Goal: Transaction & Acquisition: Download file/media

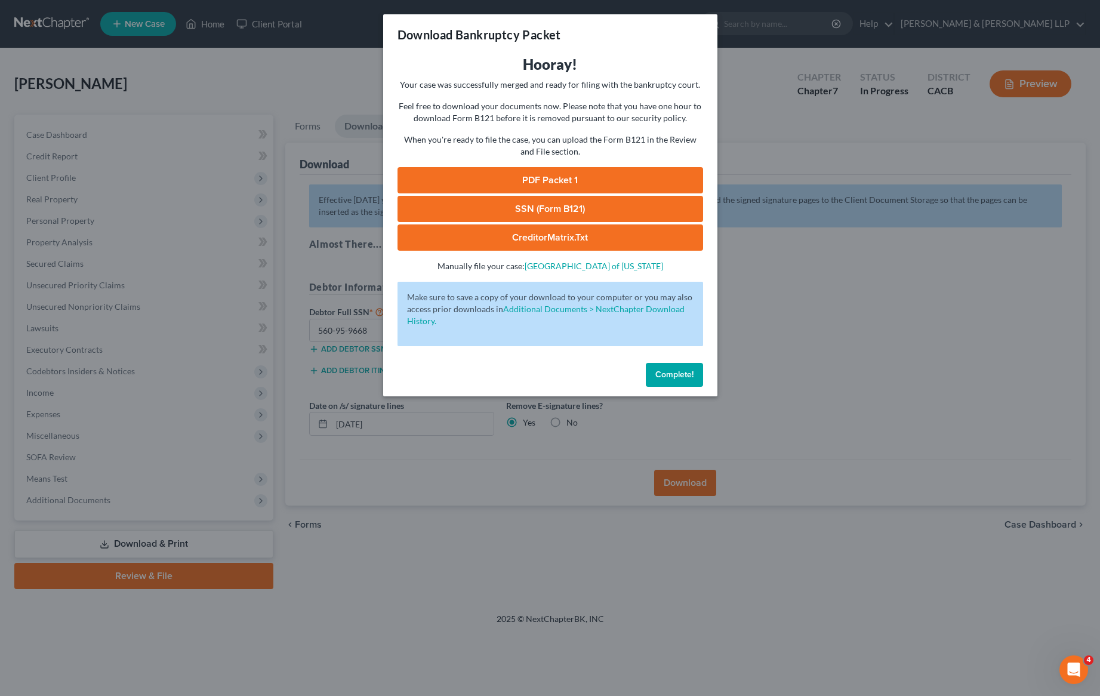
click at [617, 178] on link "PDF Packet 1" at bounding box center [550, 180] width 306 height 26
drag, startPoint x: 686, startPoint y: 374, endPoint x: 696, endPoint y: 372, distance: 10.2
click at [687, 374] on span "Complete!" at bounding box center [674, 374] width 38 height 10
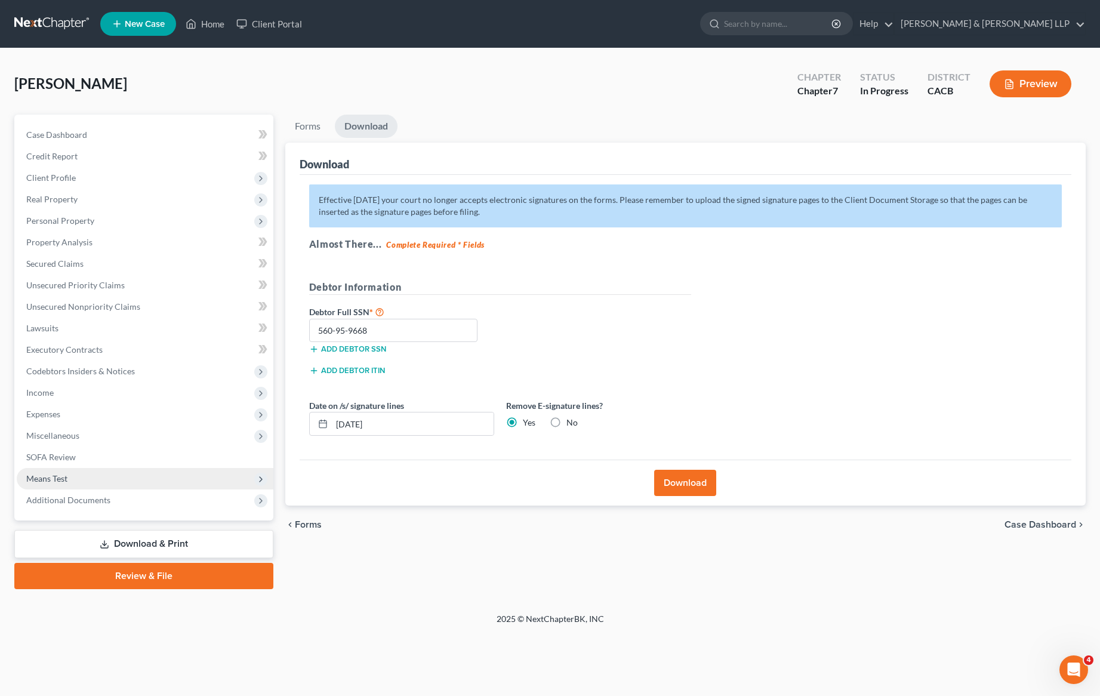
click at [193, 484] on span "Means Test" at bounding box center [145, 478] width 257 height 21
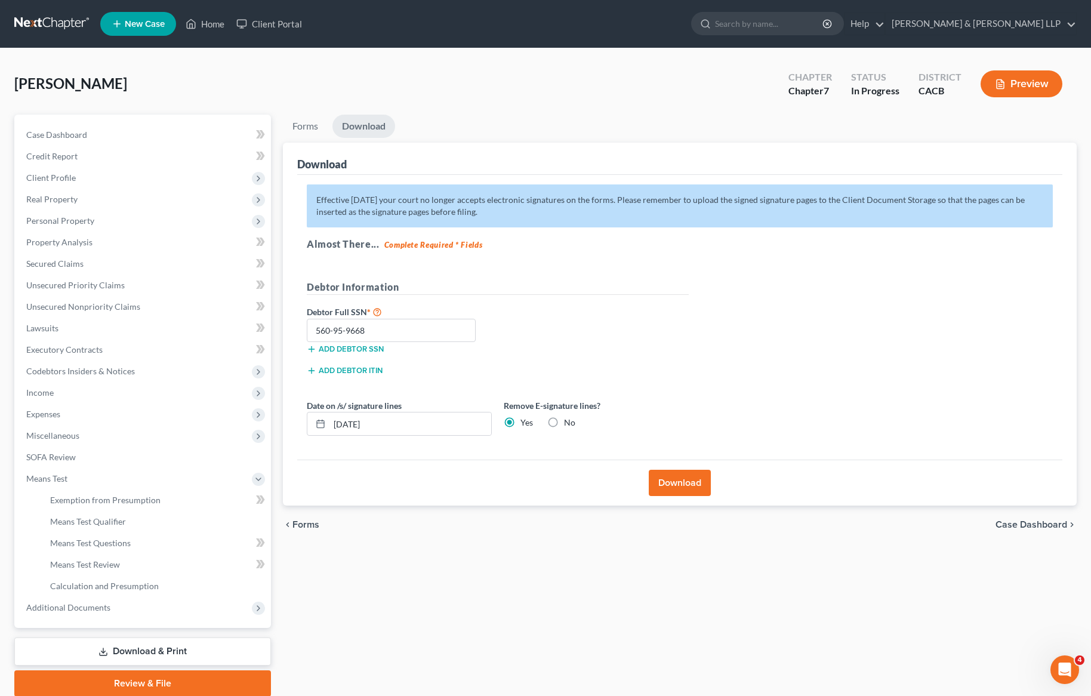
click at [426, 614] on div "Forms Download Forms Forms to Download Select which forms you would like to dow…" at bounding box center [680, 406] width 806 height 582
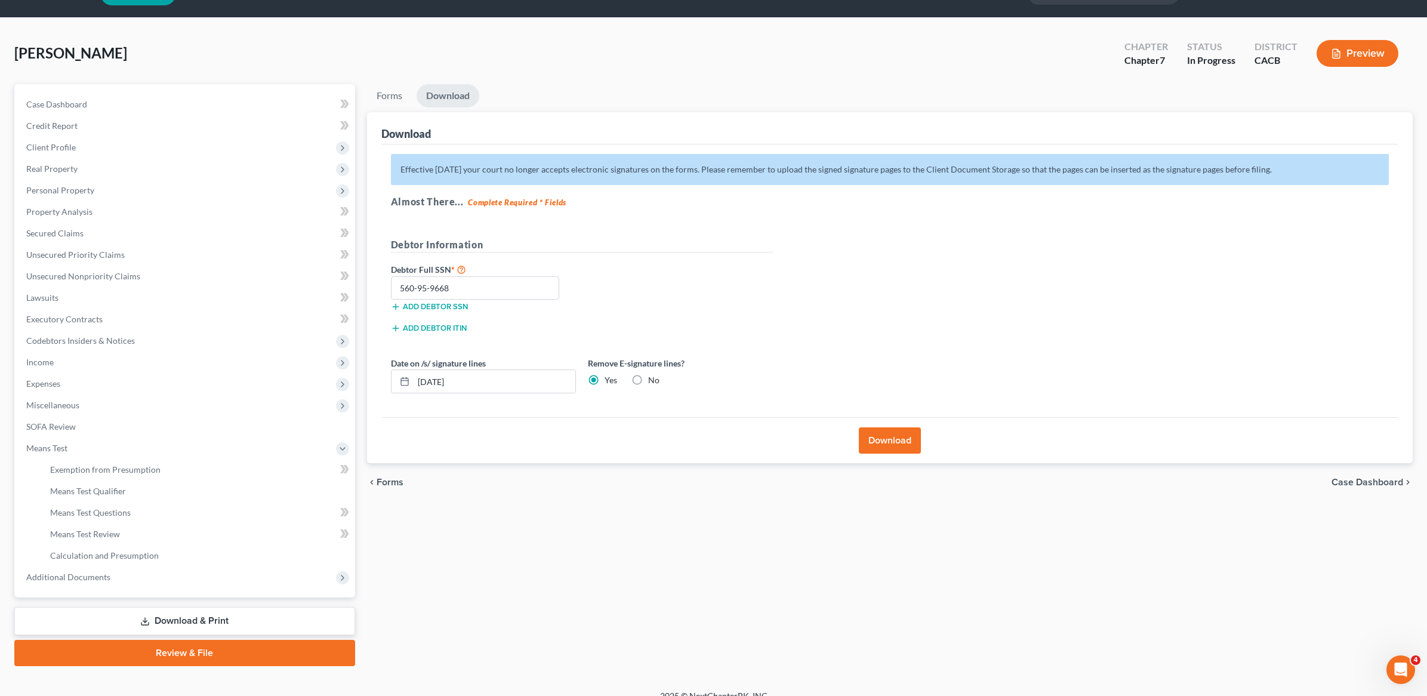
scroll to position [46, 0]
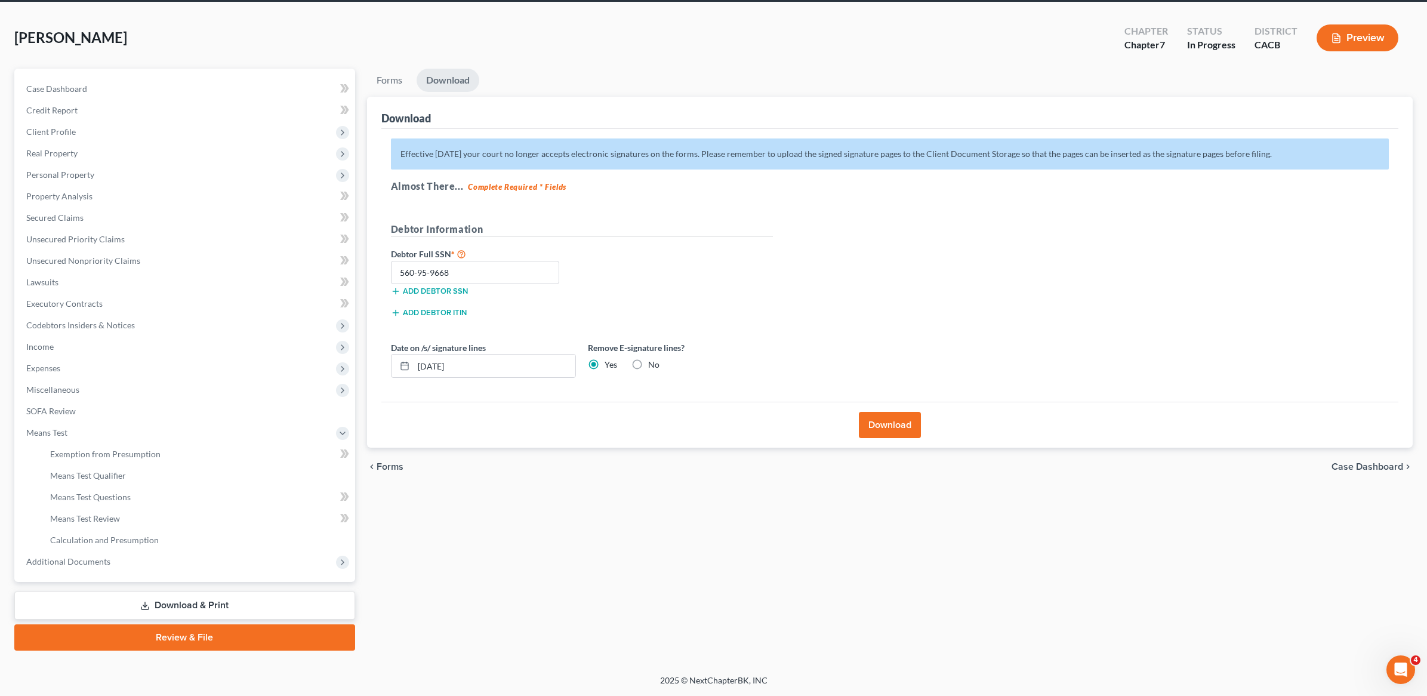
click at [250, 613] on link "Download & Print" at bounding box center [184, 605] width 341 height 28
click at [287, 603] on link "Download & Print" at bounding box center [184, 605] width 341 height 28
click at [449, 77] on link "Download" at bounding box center [448, 80] width 63 height 23
click at [197, 607] on link "Download & Print" at bounding box center [184, 605] width 341 height 28
click at [85, 567] on span "Additional Documents" at bounding box center [186, 561] width 338 height 21
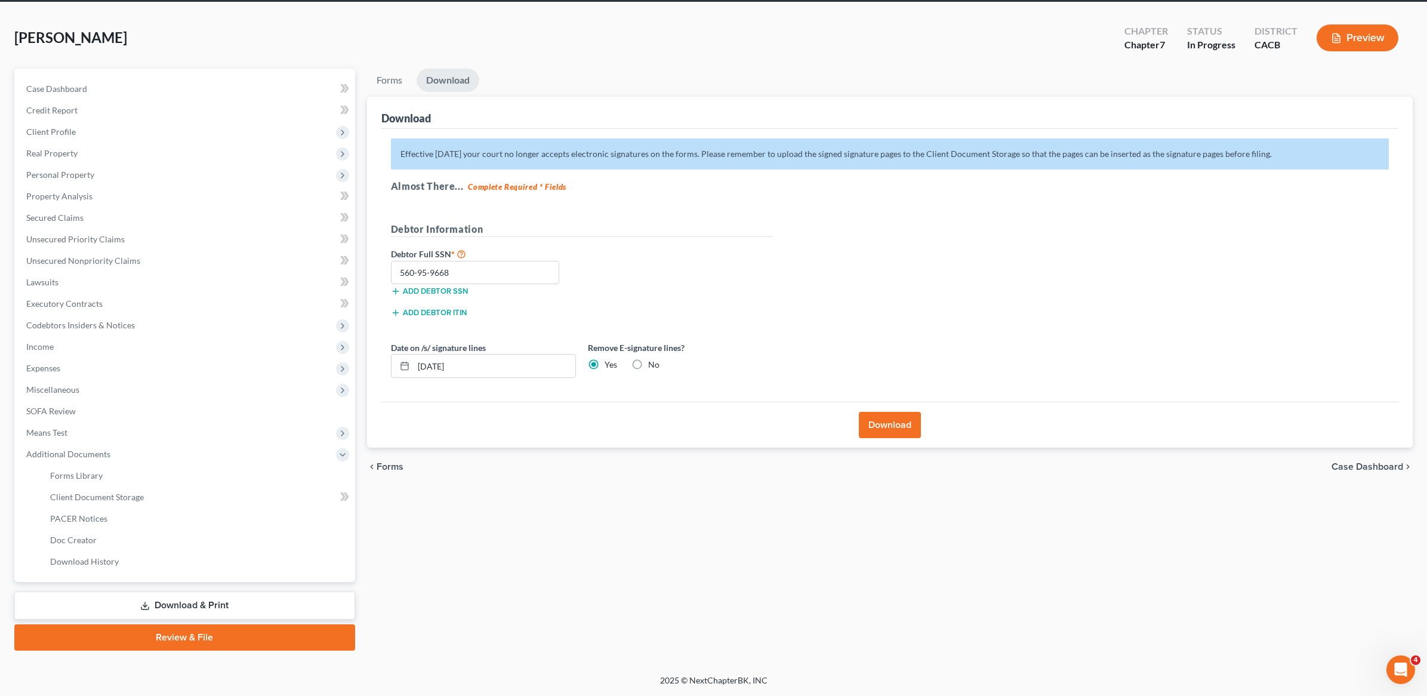
click at [196, 609] on link "Download & Print" at bounding box center [184, 605] width 341 height 28
drag, startPoint x: 198, startPoint y: 611, endPoint x: 204, endPoint y: 624, distance: 14.2
click at [199, 611] on link "Download & Print" at bounding box center [184, 605] width 341 height 28
click at [389, 466] on span "Forms" at bounding box center [390, 467] width 27 height 10
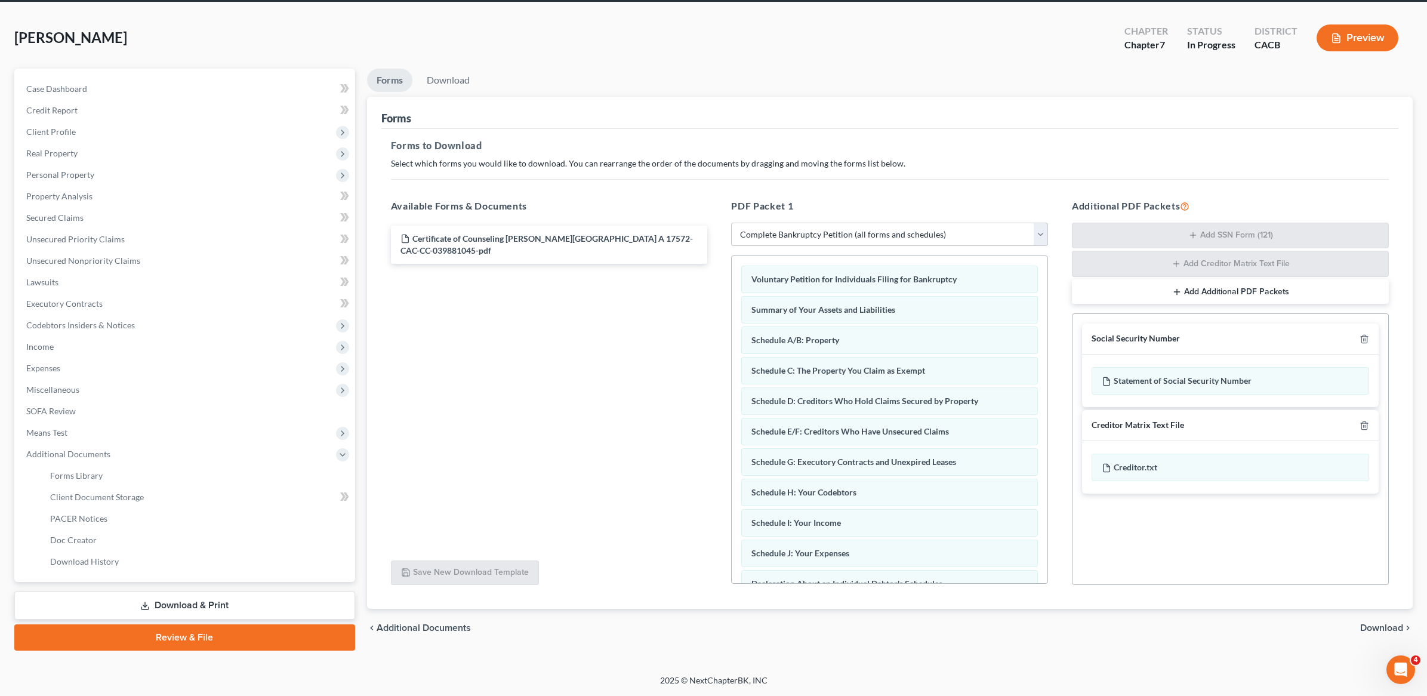
click at [416, 631] on span "Additional Documents" at bounding box center [424, 628] width 94 height 10
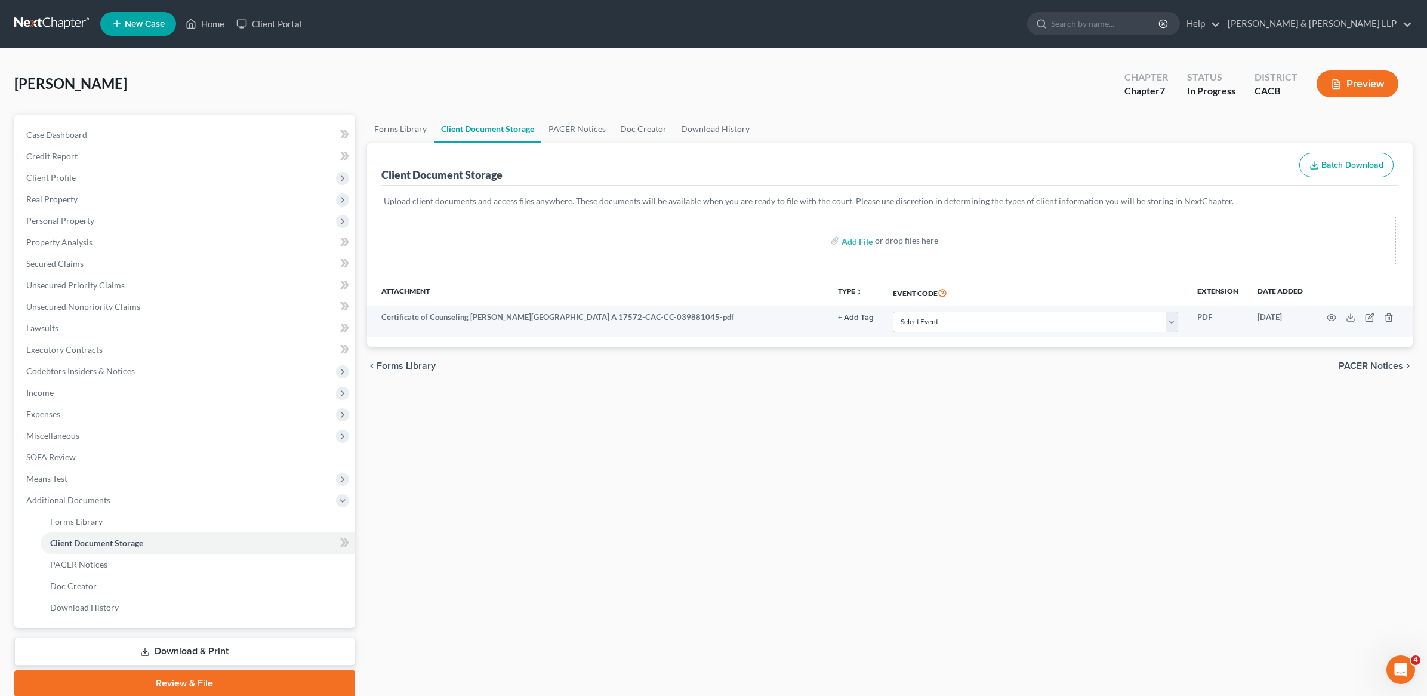
click at [1099, 368] on span "PACER Notices" at bounding box center [1371, 366] width 64 height 10
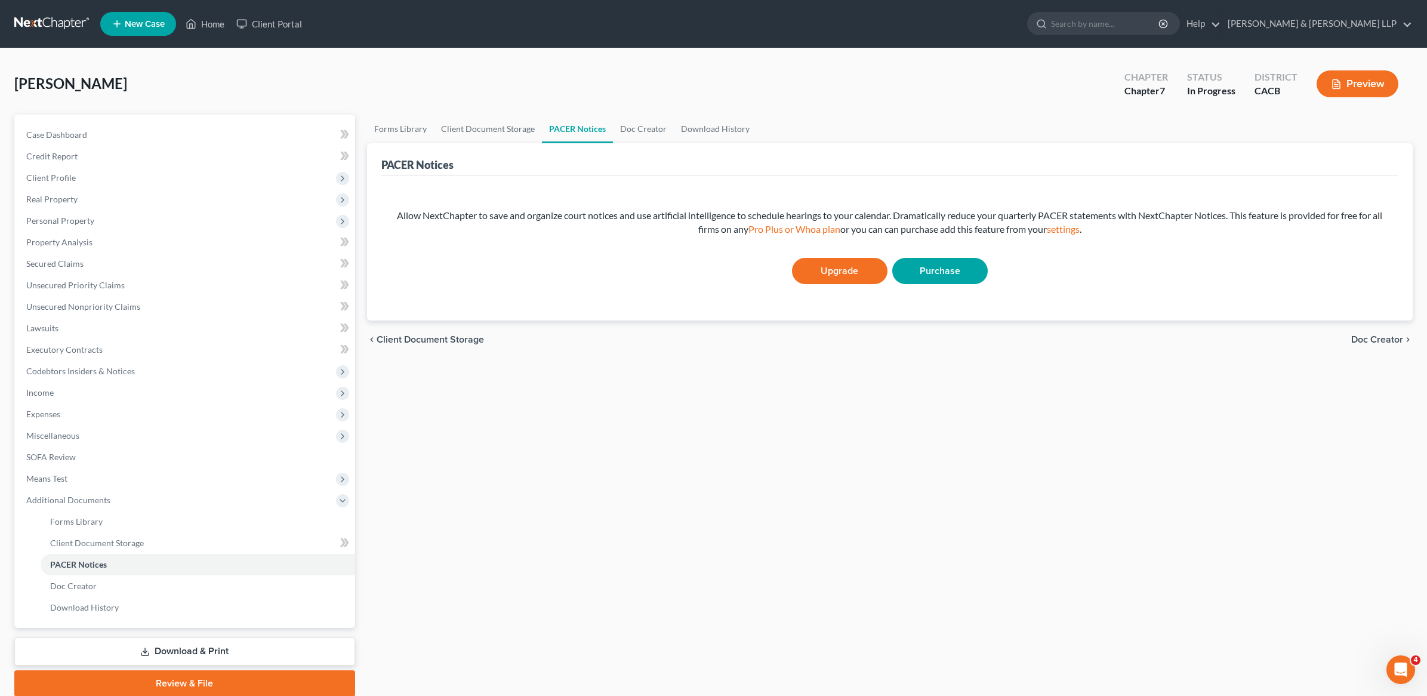
click at [1099, 337] on span "Doc Creator" at bounding box center [1377, 340] width 52 height 10
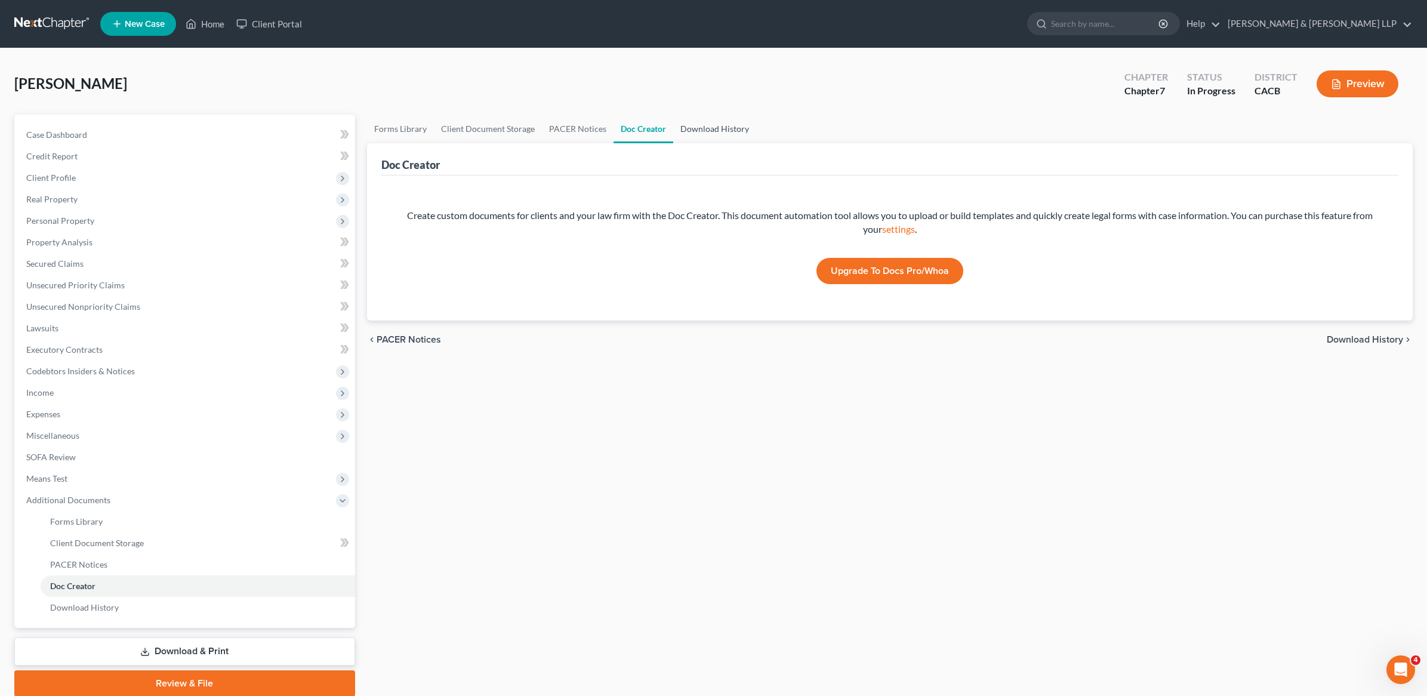
click at [716, 130] on link "Download History" at bounding box center [714, 129] width 83 height 29
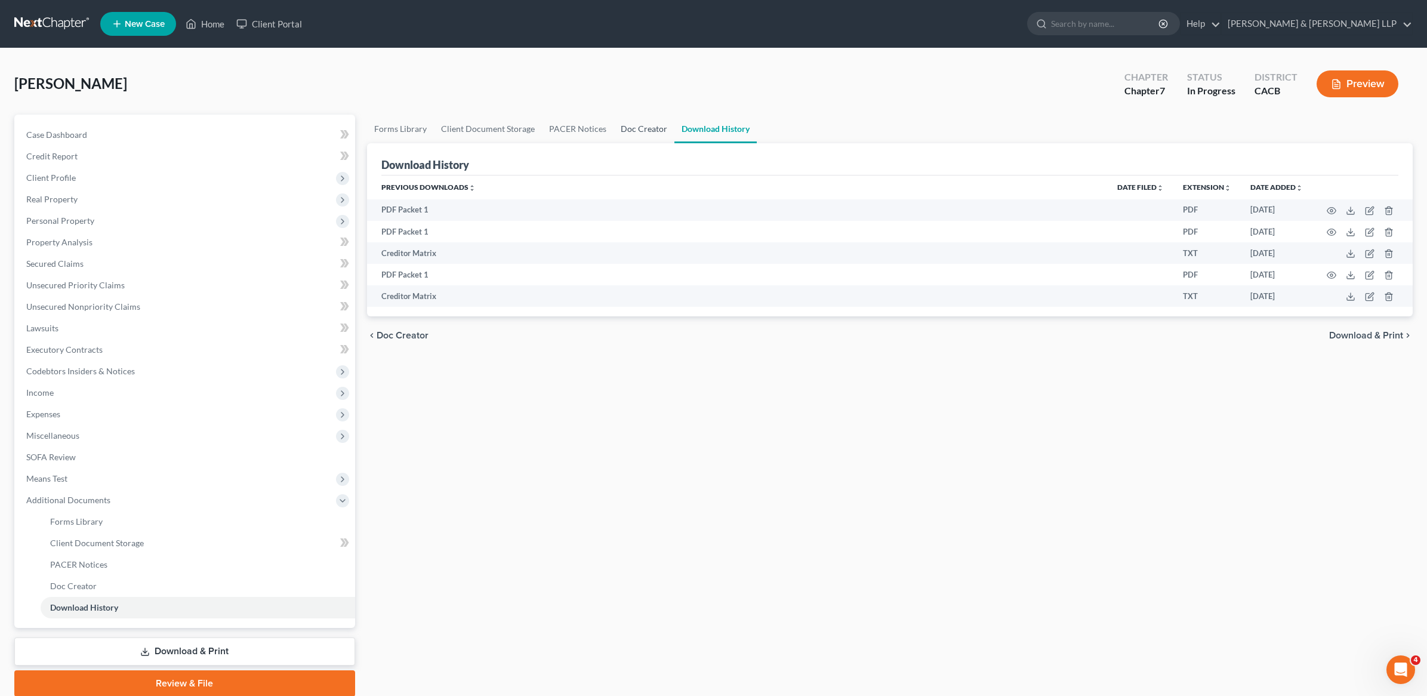
click at [631, 124] on link "Doc Creator" at bounding box center [644, 129] width 61 height 29
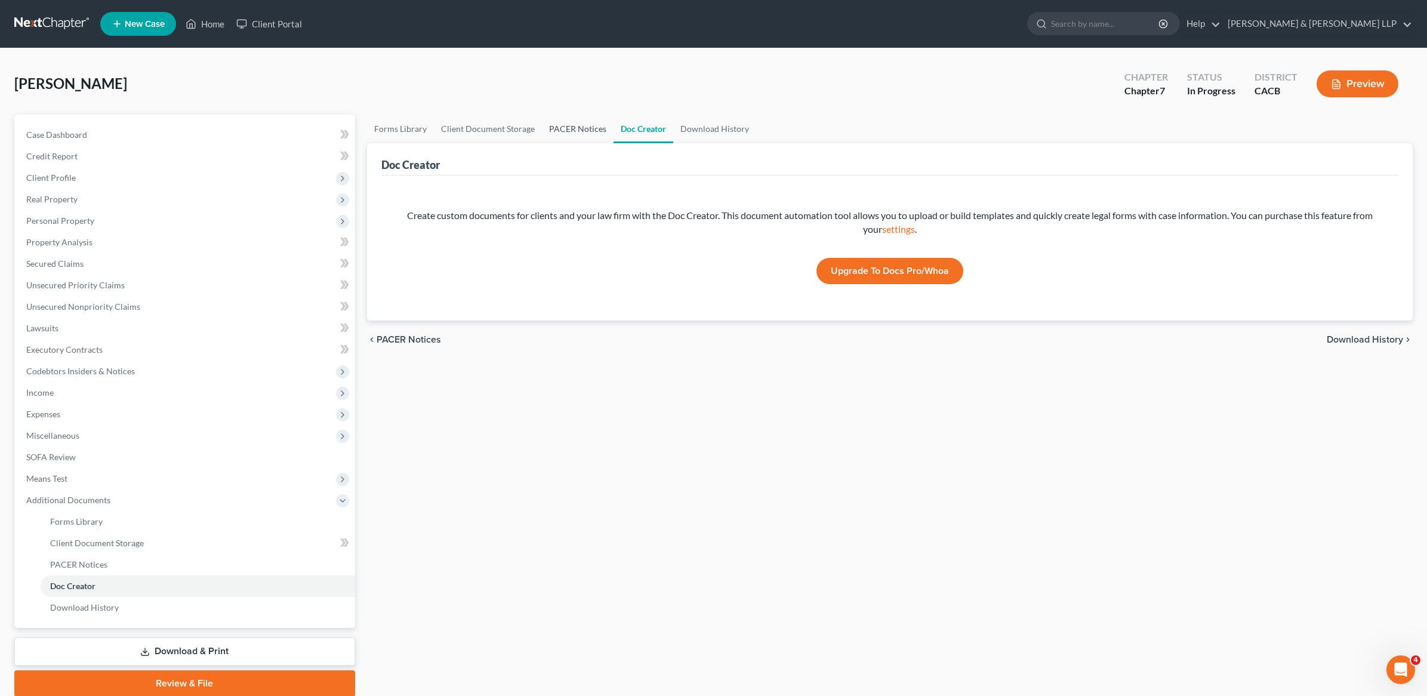
click at [575, 128] on link "PACER Notices" at bounding box center [578, 129] width 72 height 29
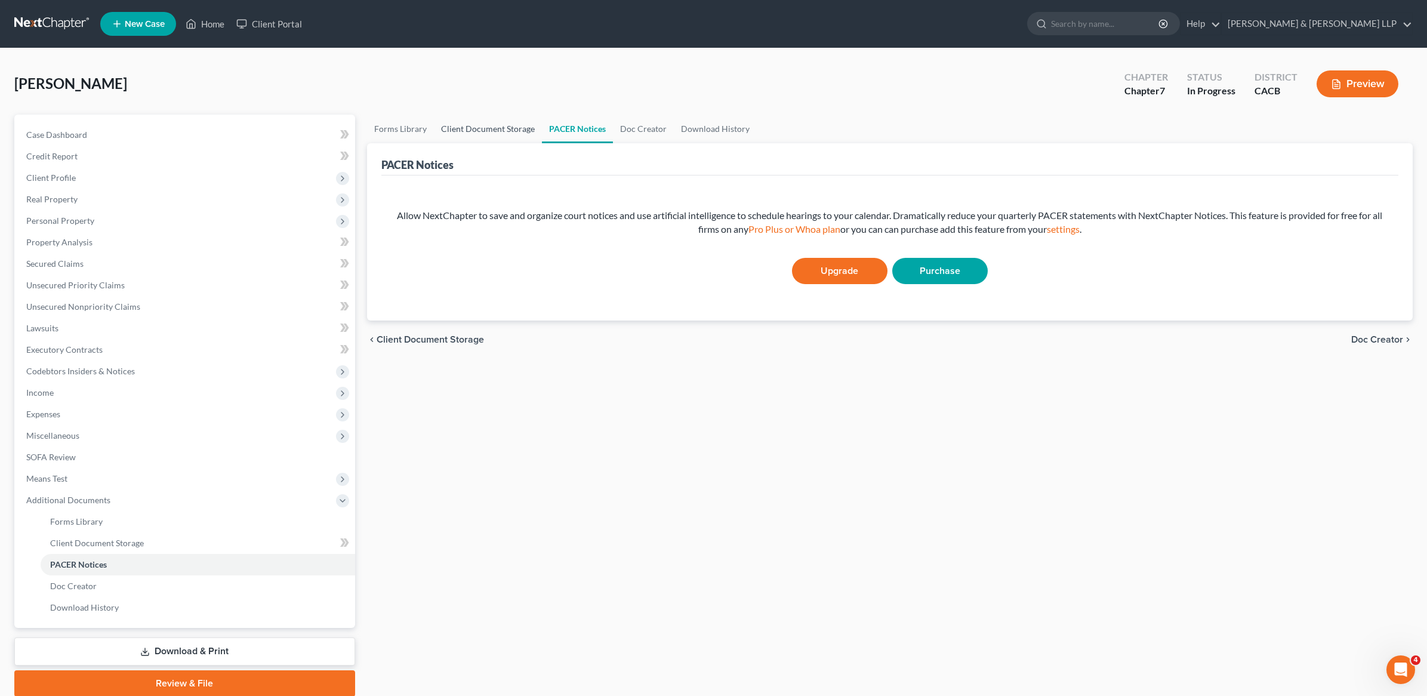
click at [494, 130] on link "Client Document Storage" at bounding box center [488, 129] width 108 height 29
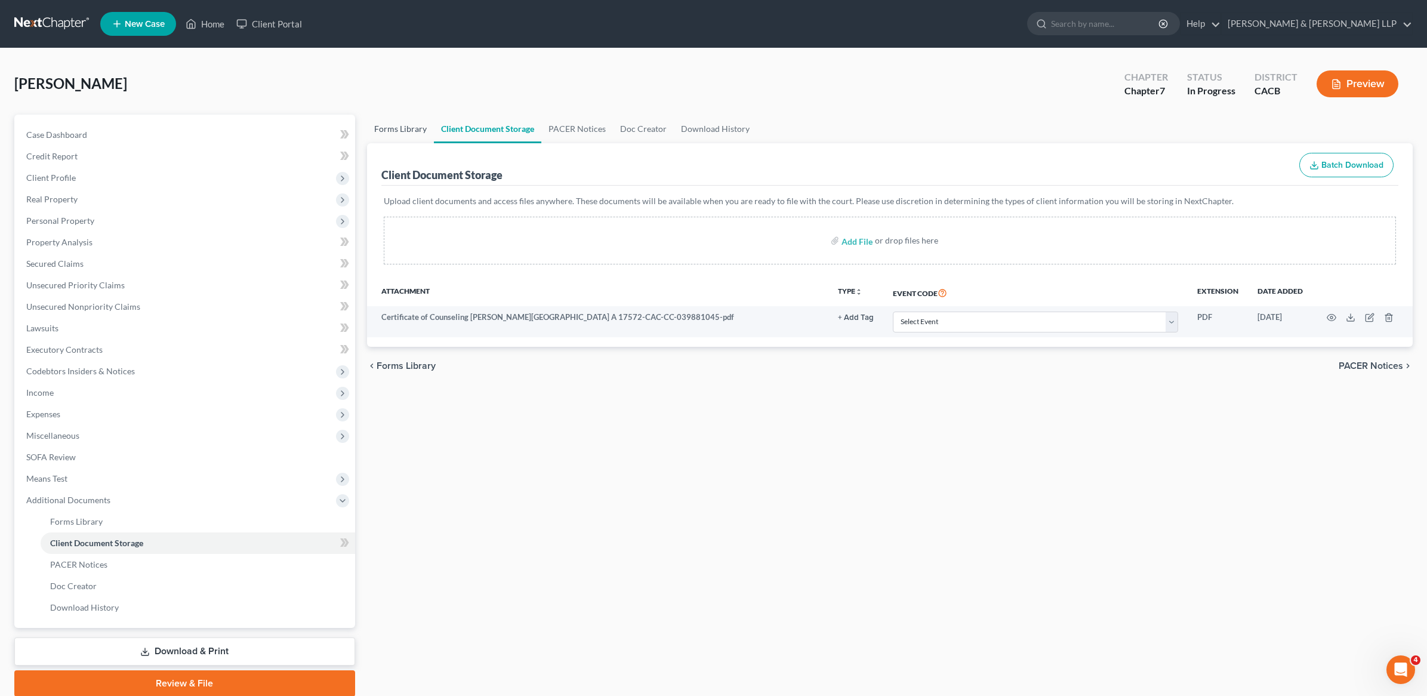
drag, startPoint x: 389, startPoint y: 130, endPoint x: 399, endPoint y: 141, distance: 16.1
click at [389, 130] on link "Forms Library" at bounding box center [400, 129] width 67 height 29
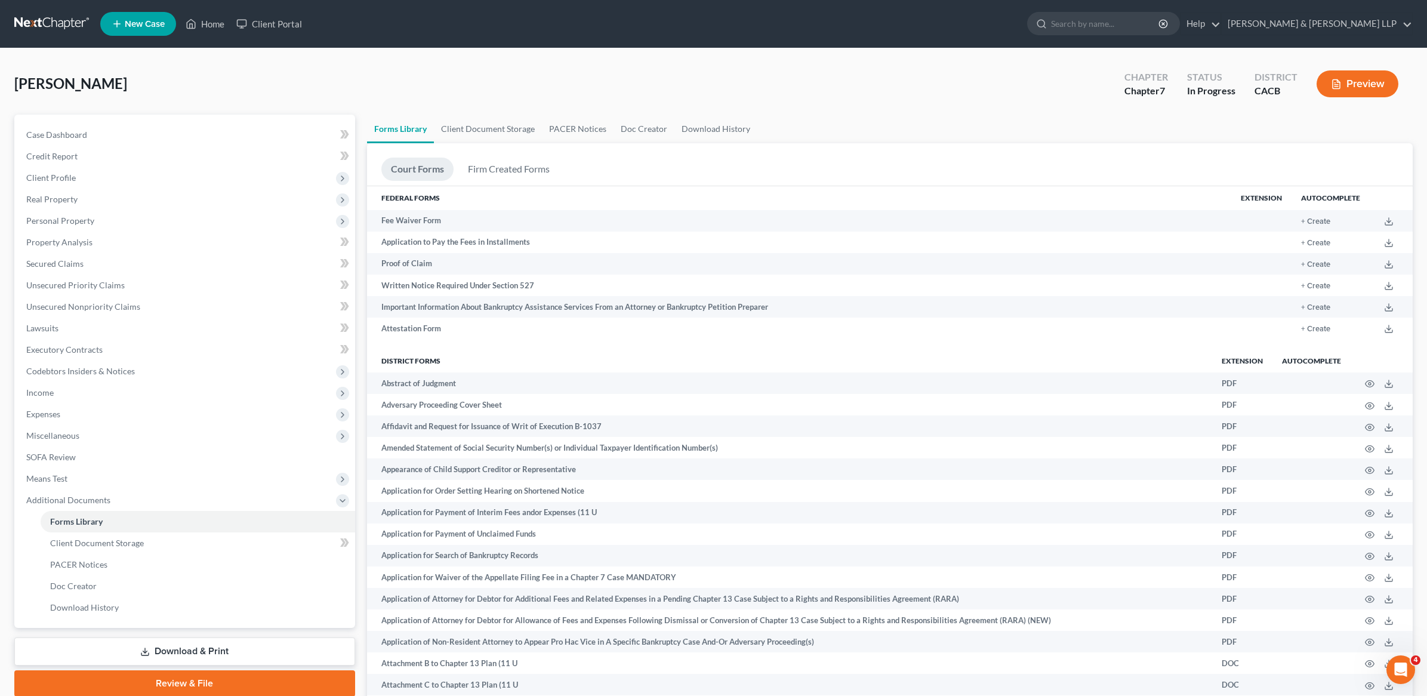
click at [183, 642] on link "Download & Print" at bounding box center [184, 651] width 341 height 28
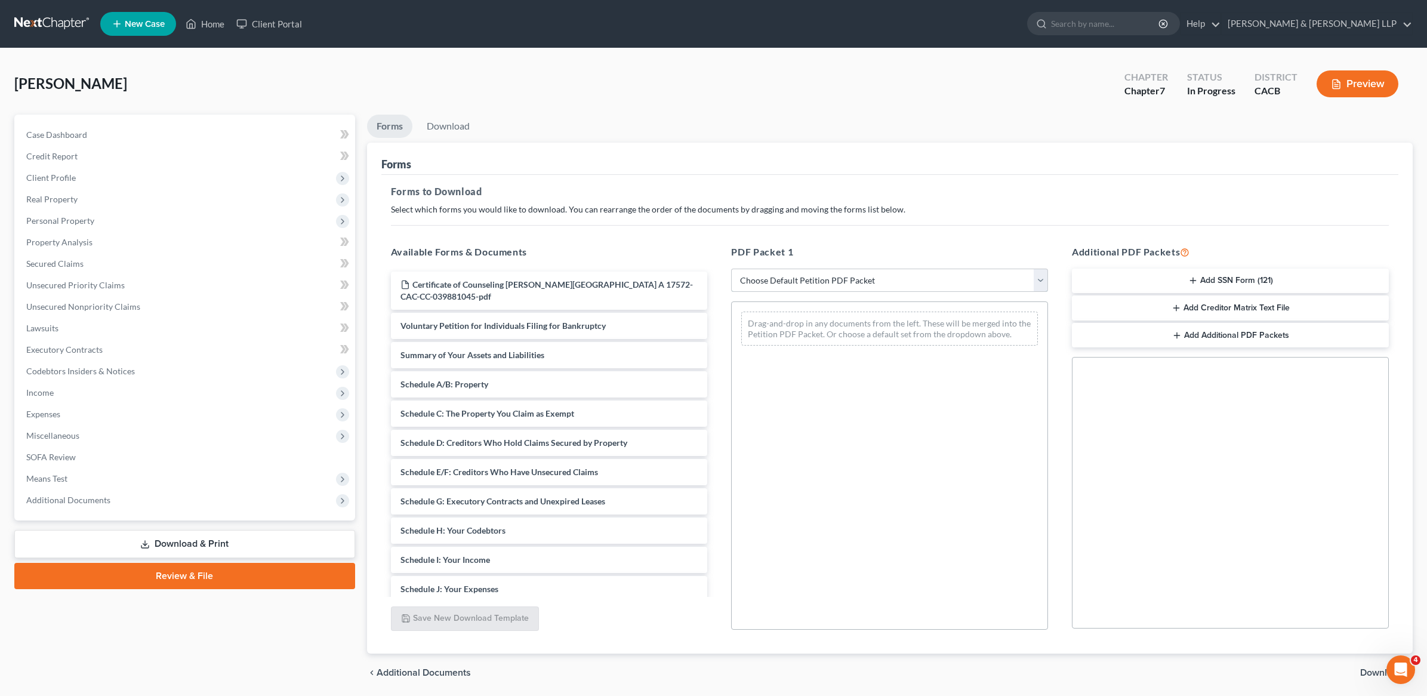
click at [877, 274] on select "Choose Default Petition PDF Packet Complete Bankruptcy Petition (all forms and …" at bounding box center [889, 281] width 317 height 24
select select "3"
click at [731, 269] on select "Choose Default Petition PDF Packet Complete Bankruptcy Petition (all forms and …" at bounding box center [889, 281] width 317 height 24
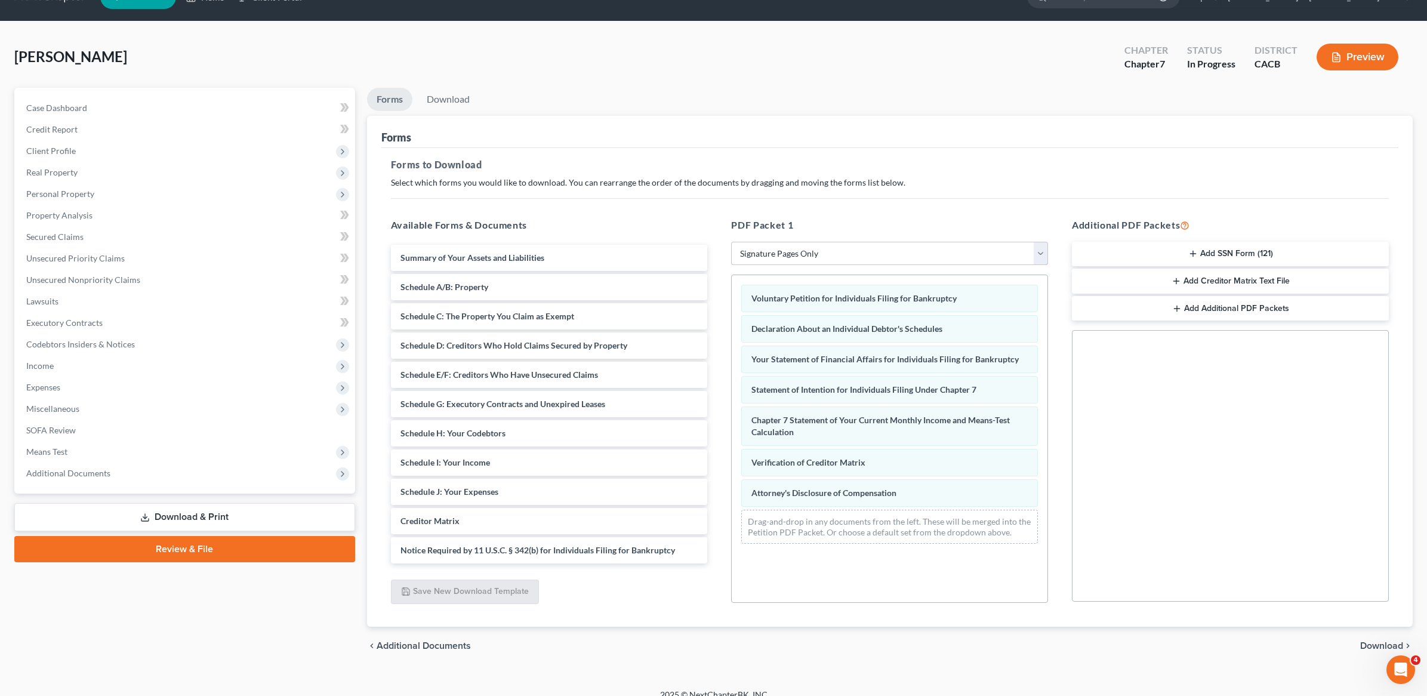
scroll to position [41, 0]
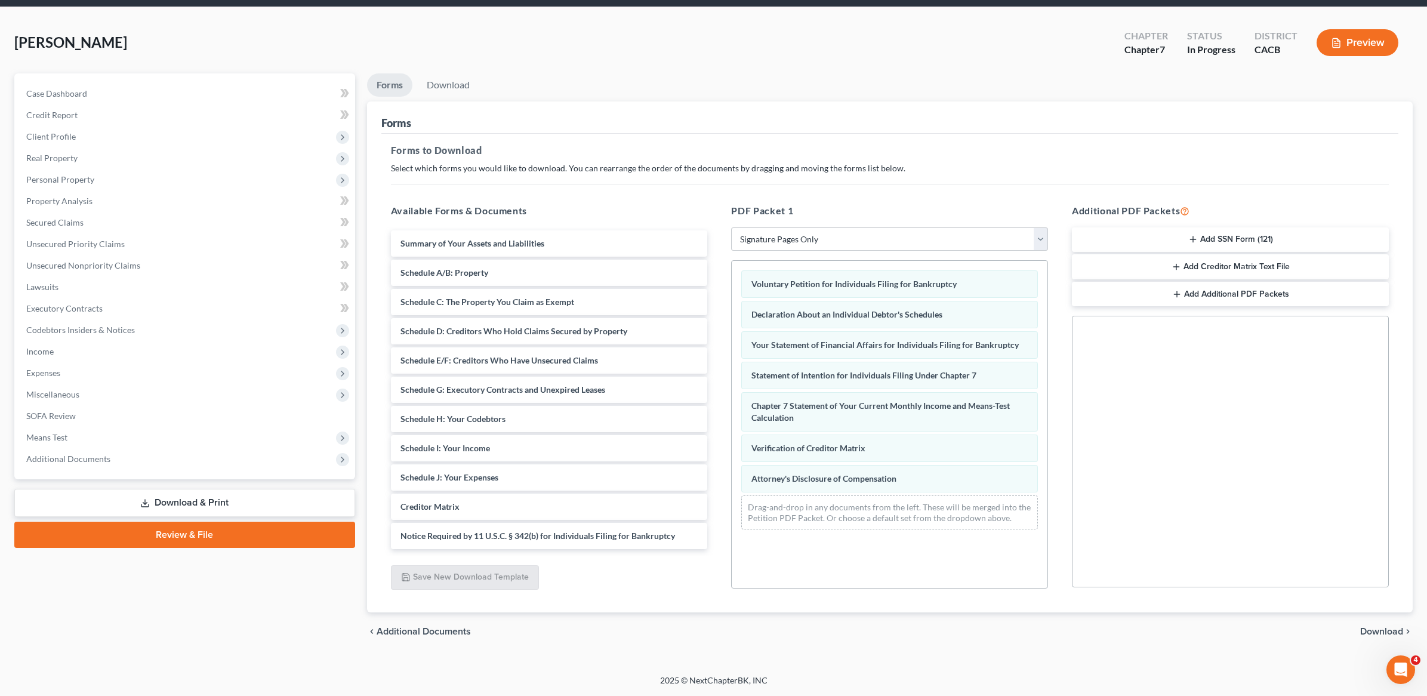
click at [1099, 239] on button "Add SSN Form (121)" at bounding box center [1230, 239] width 317 height 25
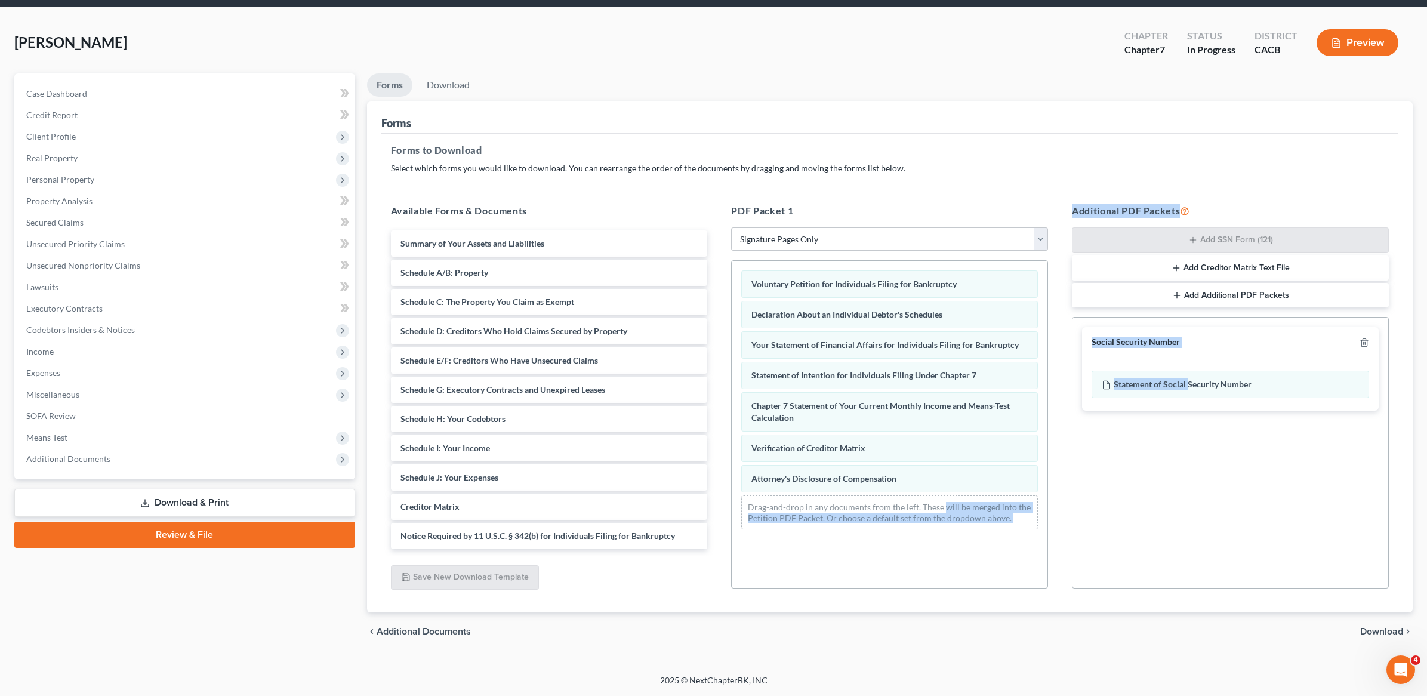
drag, startPoint x: 1188, startPoint y: 383, endPoint x: 945, endPoint y: 506, distance: 271.7
click at [942, 508] on div "Available Forms & Documents Summary of Your Assets and Liabilities Schedule A/B…" at bounding box center [890, 396] width 1022 height 405
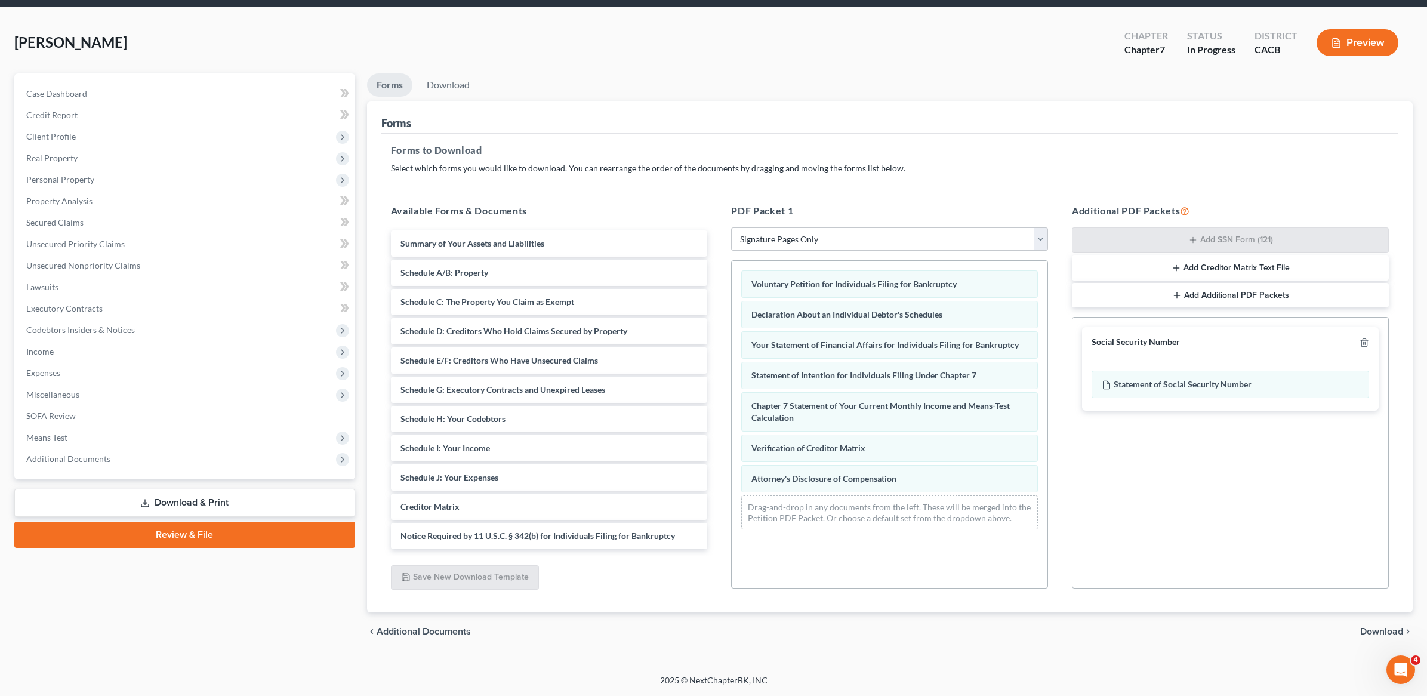
click at [1099, 402] on div "Statement of Social Security Number" at bounding box center [1230, 384] width 297 height 53
drag, startPoint x: 1274, startPoint y: 389, endPoint x: 1223, endPoint y: 372, distance: 52.7
click at [1099, 386] on div "Statement of Social Security Number" at bounding box center [1231, 384] width 278 height 27
click at [1099, 374] on div "Statement of Social Security Number" at bounding box center [1231, 384] width 278 height 27
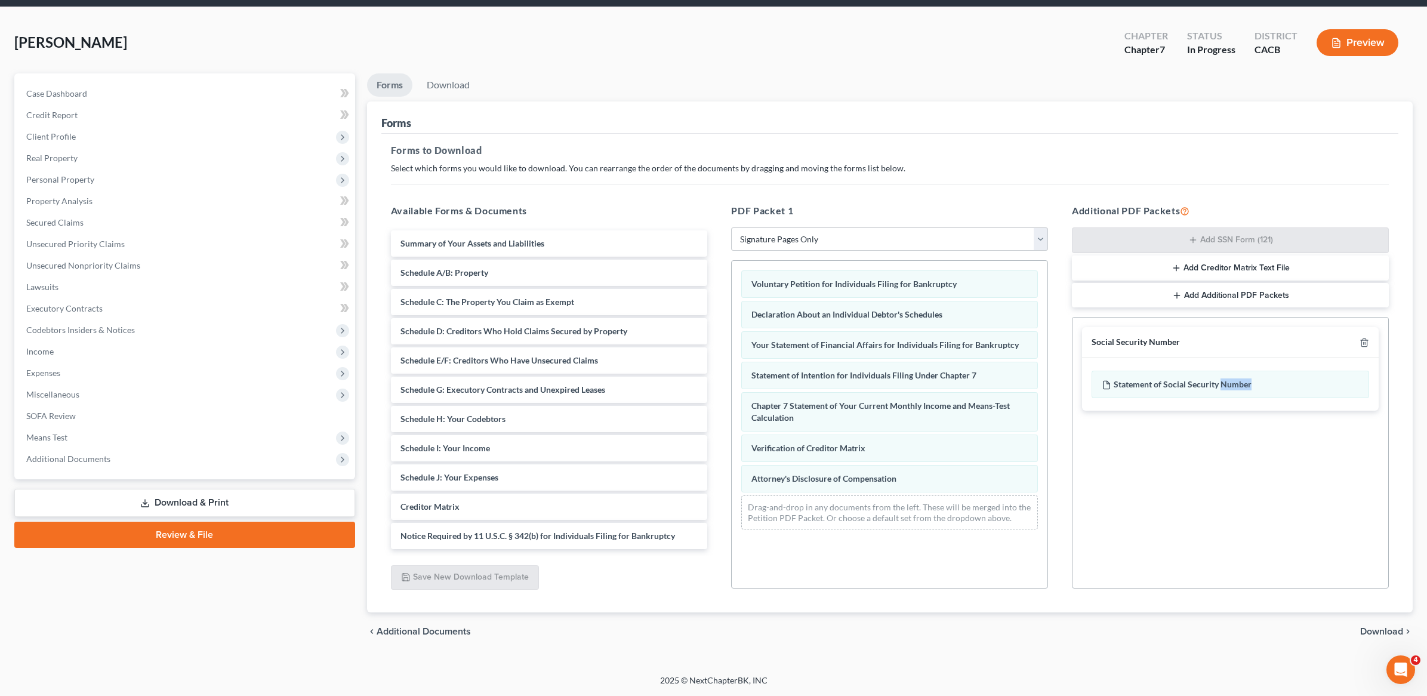
click at [1099, 270] on button "Add Creditor Matrix Text File" at bounding box center [1230, 267] width 317 height 25
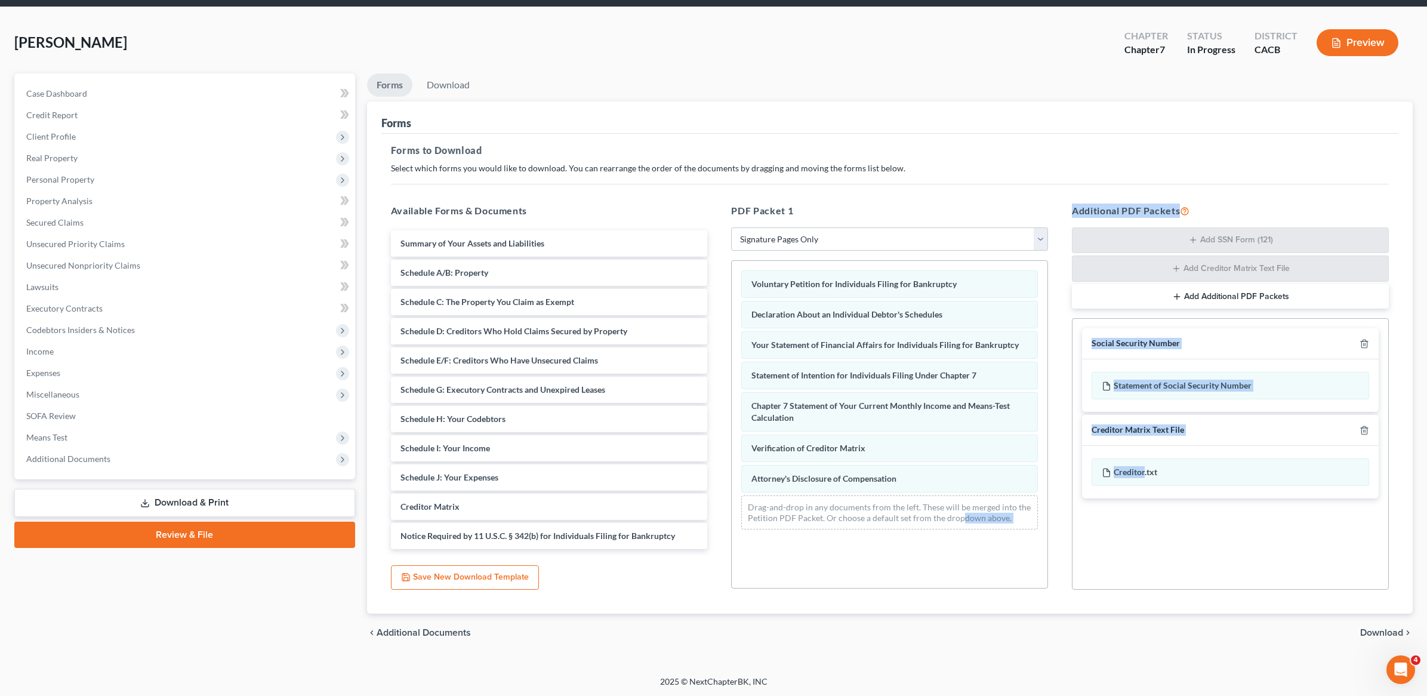
drag, startPoint x: 1144, startPoint y: 477, endPoint x: 1081, endPoint y: 483, distance: 62.9
click at [997, 498] on div "Available Forms & Documents Summary of Your Assets and Liabilities Schedule A/B…" at bounding box center [890, 397] width 1022 height 406
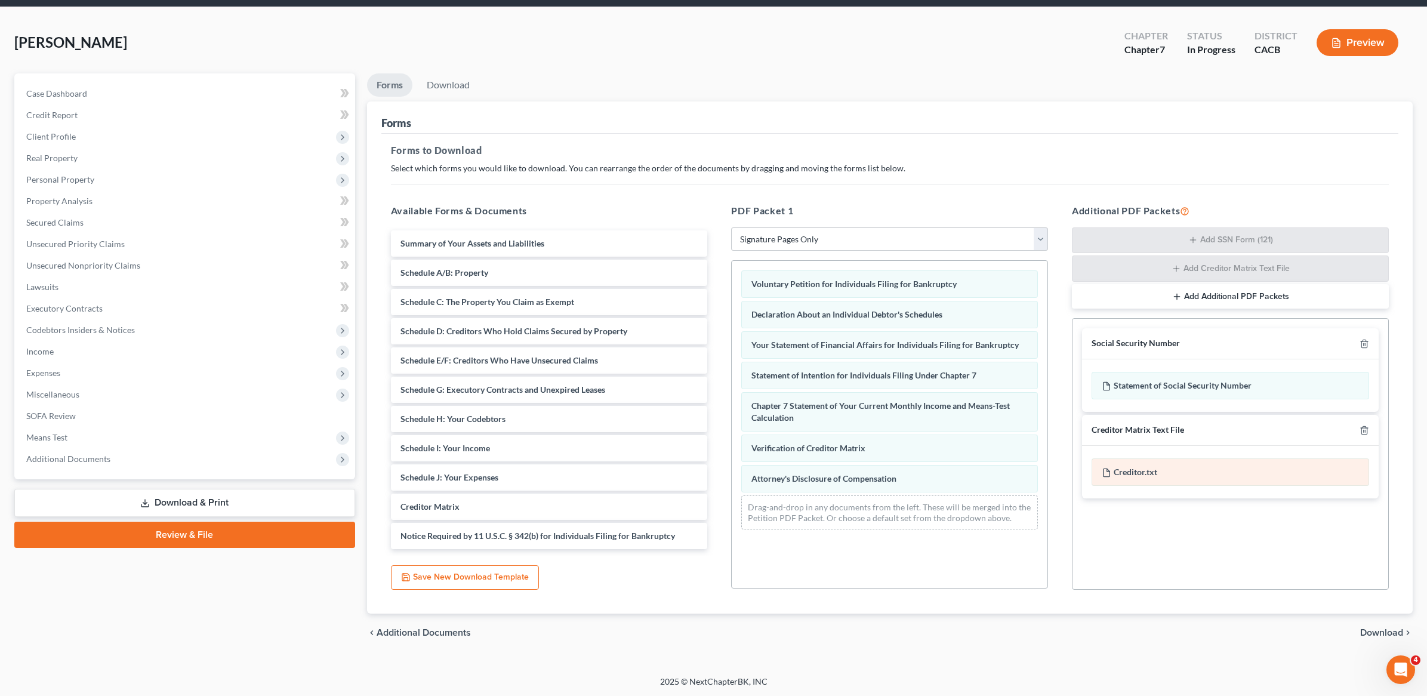
click at [1099, 468] on div "Creditor.txt" at bounding box center [1231, 471] width 278 height 27
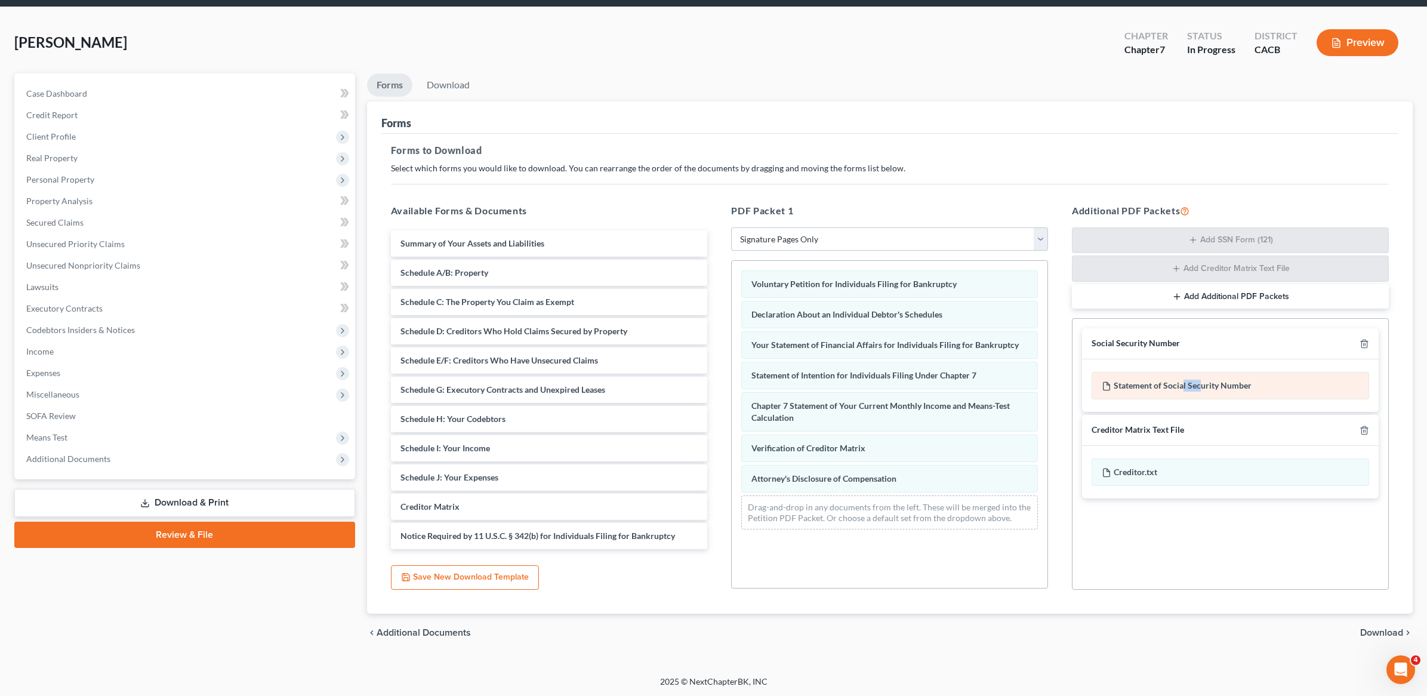
drag, startPoint x: 1199, startPoint y: 393, endPoint x: 1165, endPoint y: 377, distance: 37.6
click at [1099, 404] on div "Statement of Social Security Number" at bounding box center [1230, 385] width 297 height 53
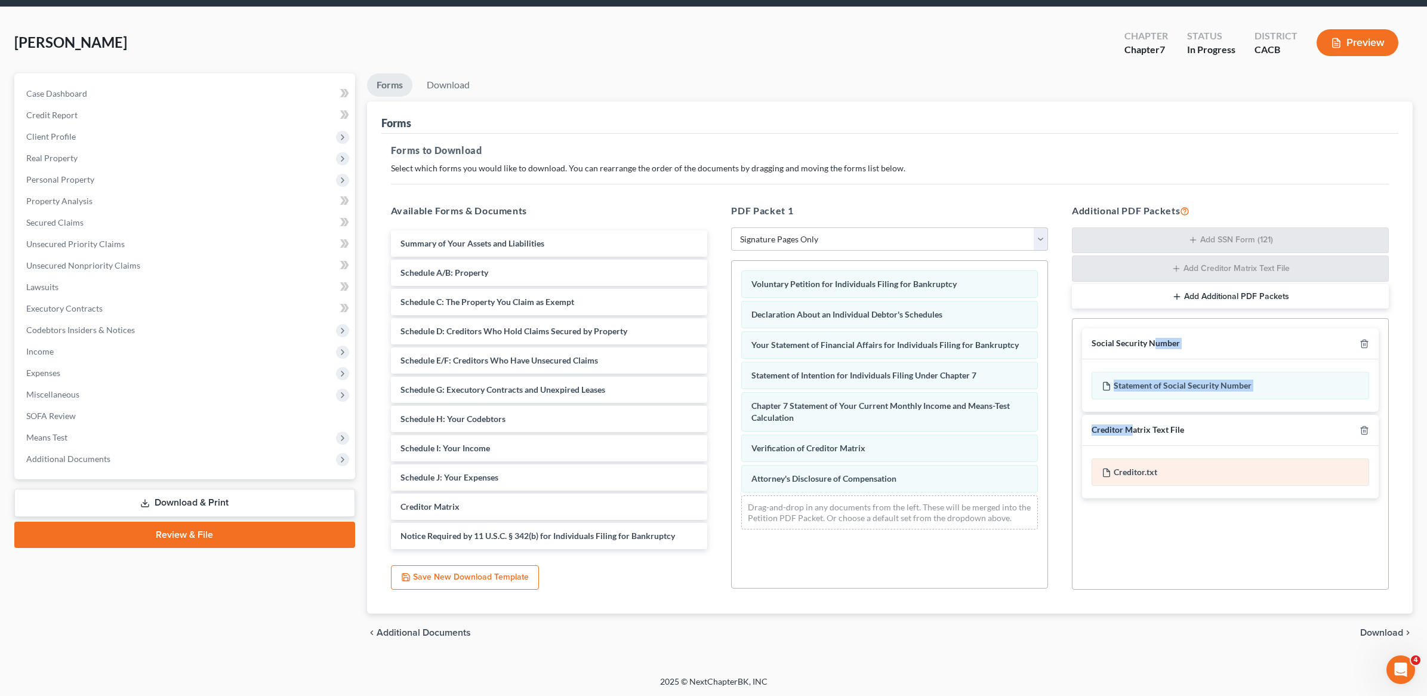
drag, startPoint x: 1154, startPoint y: 344, endPoint x: 1185, endPoint y: 473, distance: 132.6
click at [1099, 440] on div "Social Security Number Statement of Social Security Number Creditor Matrix Text…" at bounding box center [1230, 413] width 316 height 189
click at [1099, 491] on div "Creditor.txt" at bounding box center [1230, 472] width 297 height 53
click at [1099, 632] on span "Download" at bounding box center [1381, 633] width 43 height 10
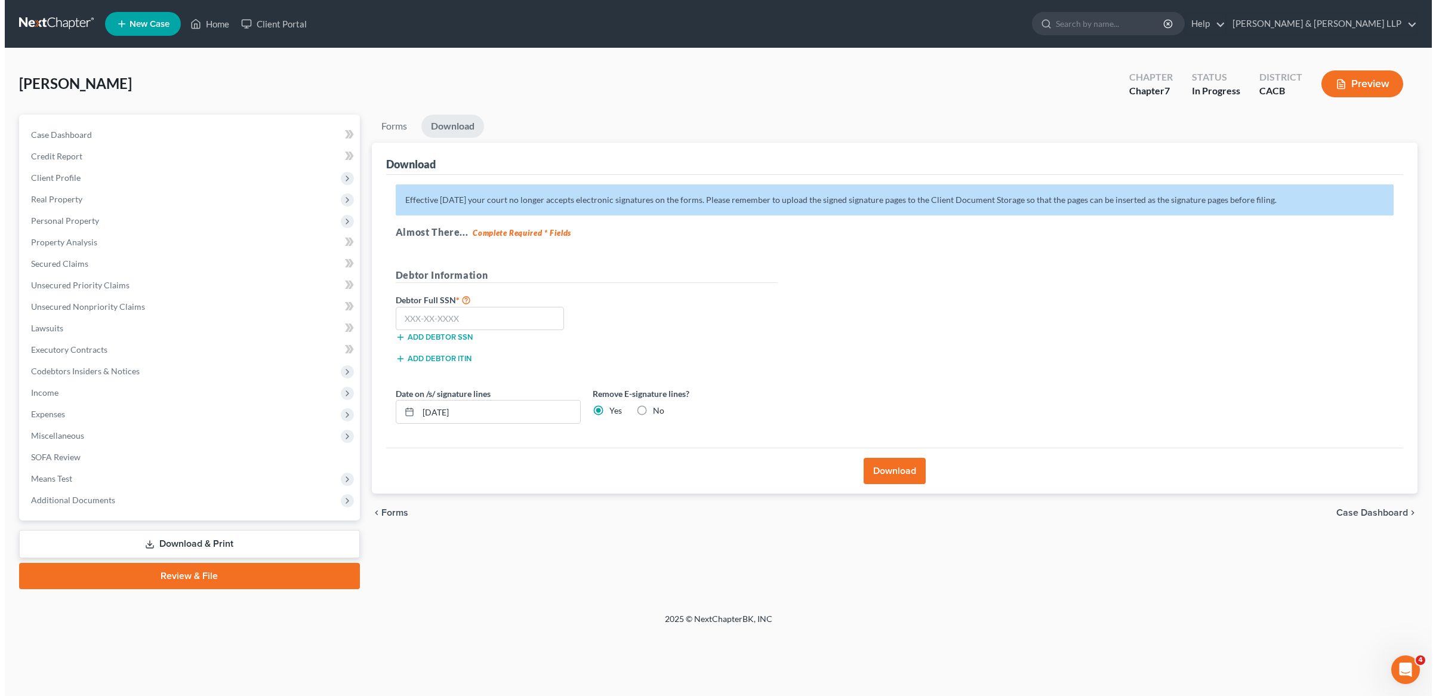
scroll to position [0, 0]
click at [485, 318] on input "text" at bounding box center [477, 319] width 169 height 24
type input "560-95-9668"
click at [895, 464] on button "Download" at bounding box center [895, 471] width 62 height 26
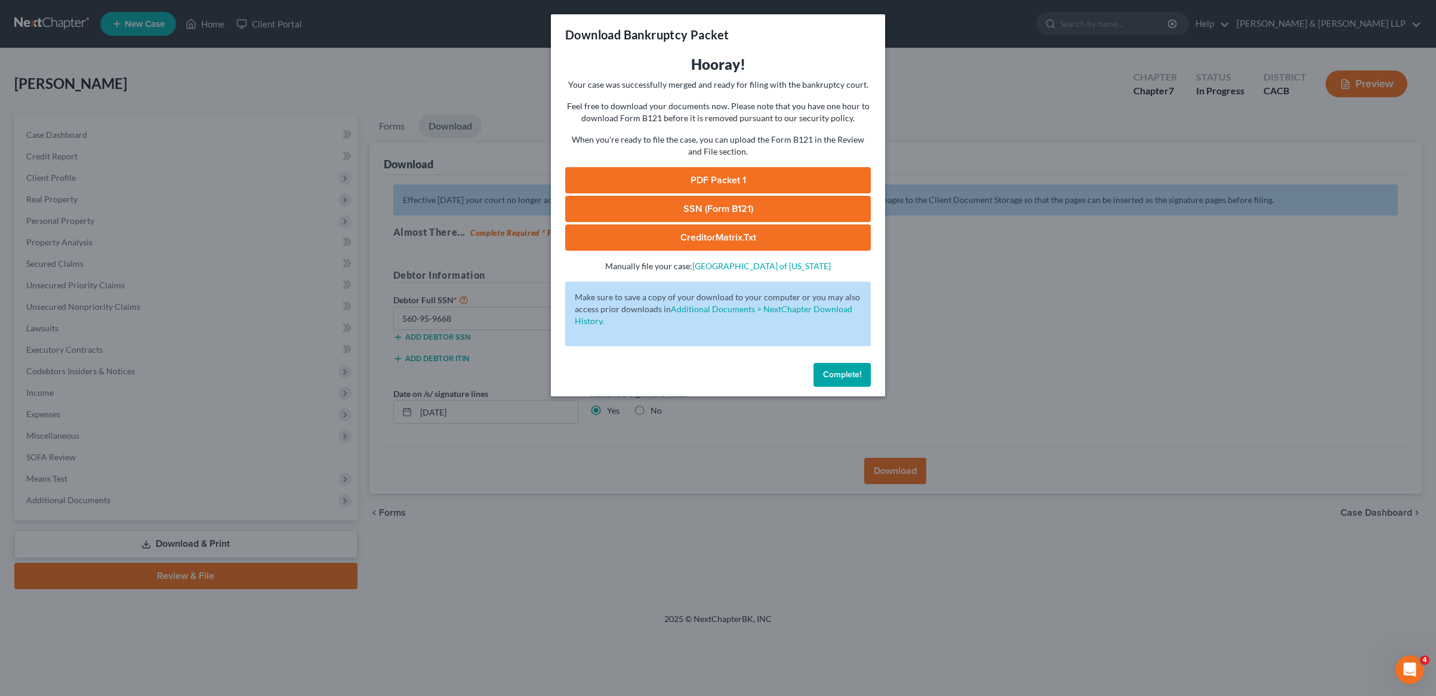
click at [719, 384] on div "Complete!" at bounding box center [718, 377] width 334 height 38
click at [784, 176] on link "PDF Packet 1" at bounding box center [718, 180] width 306 height 26
click at [759, 211] on link "SSN (Form B121)" at bounding box center [718, 209] width 306 height 26
drag, startPoint x: 760, startPoint y: 242, endPoint x: 823, endPoint y: 255, distance: 64.0
click at [760, 242] on link "CreditorMatrix.txt" at bounding box center [718, 237] width 306 height 26
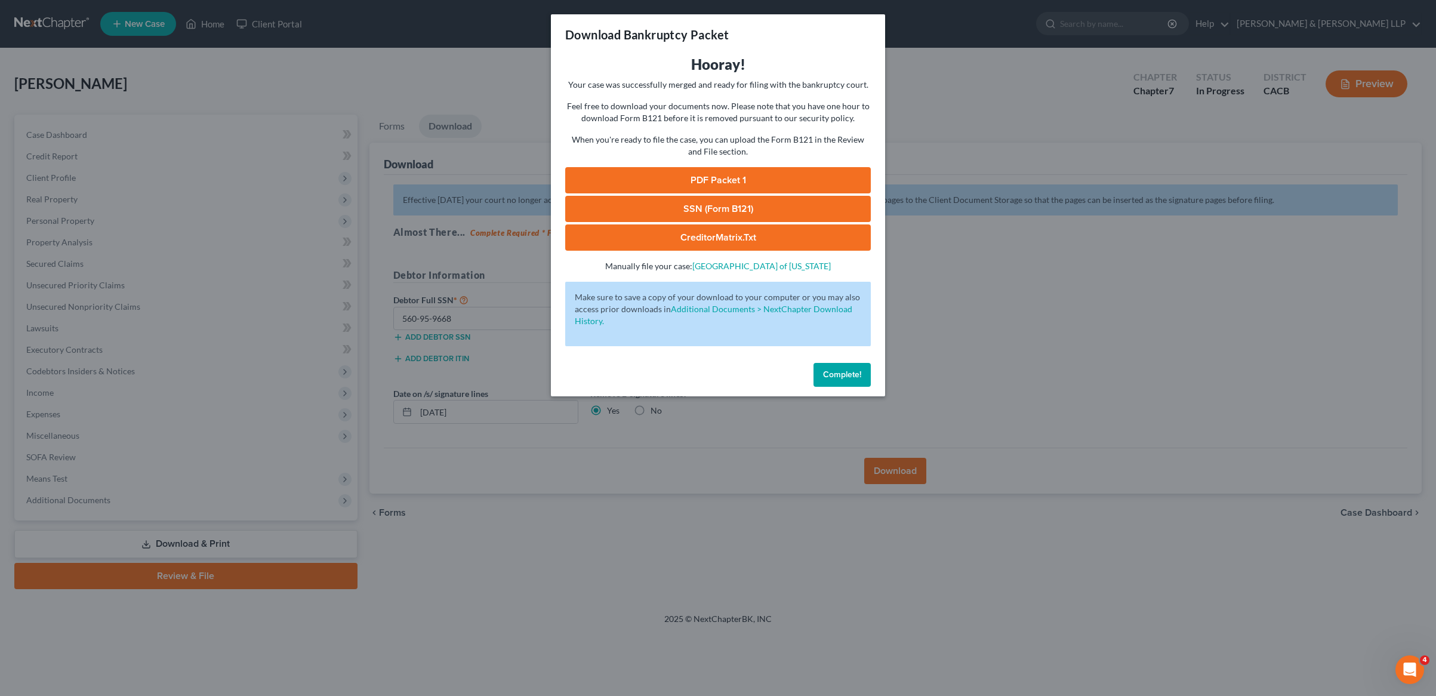
click at [680, 241] on link "CreditorMatrix.txt" at bounding box center [718, 237] width 306 height 26
drag, startPoint x: 852, startPoint y: 372, endPoint x: 788, endPoint y: 390, distance: 65.7
click at [851, 372] on span "Complete!" at bounding box center [842, 374] width 38 height 10
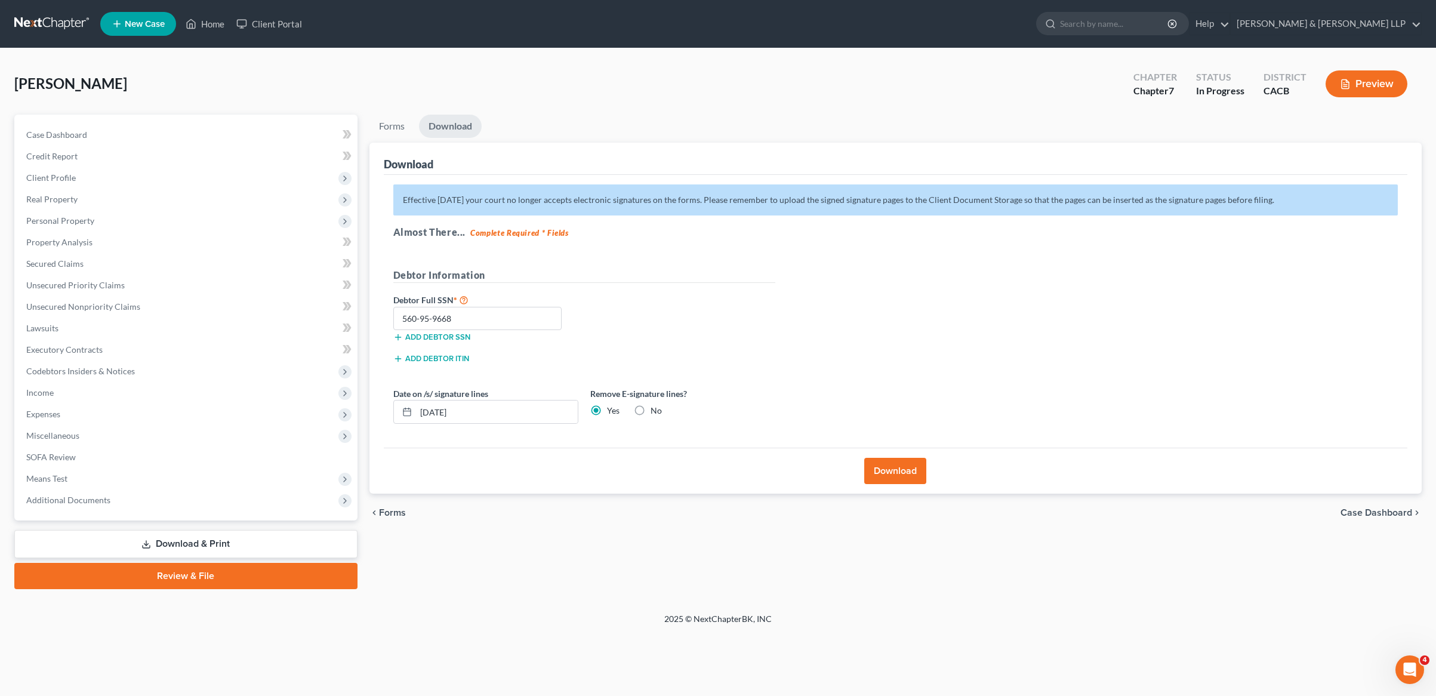
click at [606, 339] on div "Debtor Full SSN * 560-95-9668 Add debtor SSN" at bounding box center [584, 322] width 394 height 60
